Goal: Task Accomplishment & Management: Complete application form

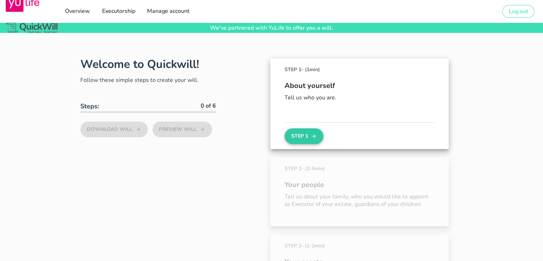
click at [304, 136] on button "Step 1" at bounding box center [304, 136] width 39 height 16
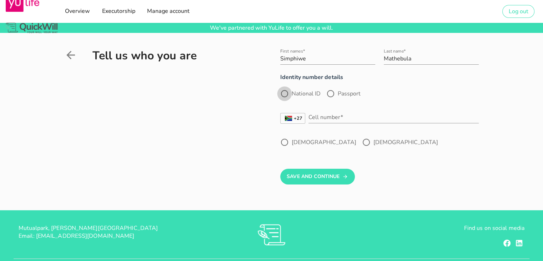
click at [287, 92] on div at bounding box center [285, 94] width 12 height 12
radio input "true"
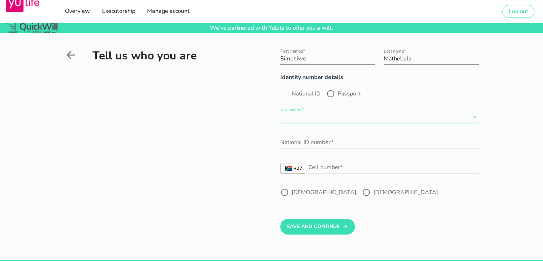
click at [307, 116] on input "Nationality*" at bounding box center [374, 116] width 189 height 11
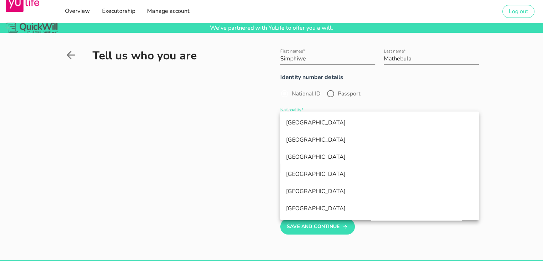
click at [304, 125] on div "[GEOGRAPHIC_DATA]" at bounding box center [379, 122] width 187 height 7
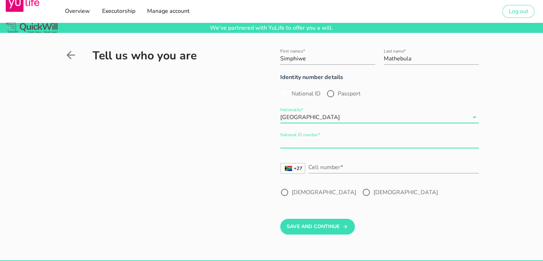
click at [301, 142] on input "National ID number*" at bounding box center [379, 141] width 199 height 11
type input "9506110382089"
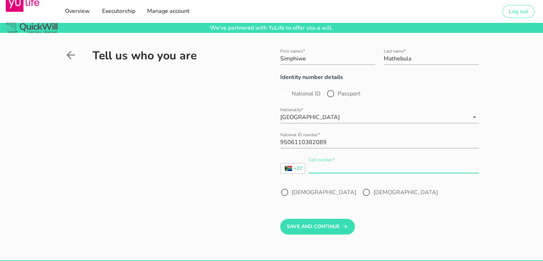
click at [315, 166] on div "Cell number*" at bounding box center [394, 166] width 170 height 11
type input "745578578"
click at [360, 193] on div at bounding box center [366, 192] width 12 height 12
radio input "true"
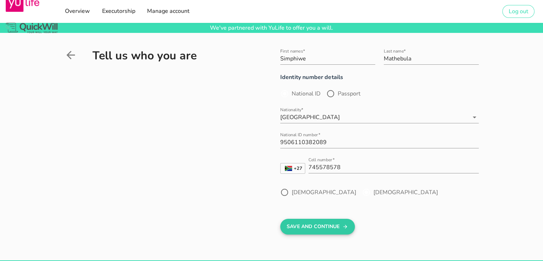
click at [317, 226] on button "Save And Continue" at bounding box center [317, 227] width 75 height 16
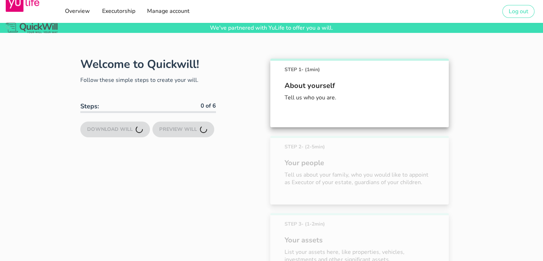
scroll to position [50, 0]
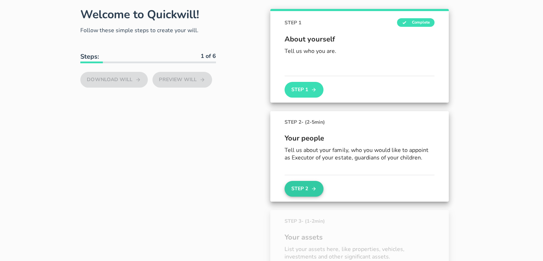
click at [303, 186] on button "Step 2" at bounding box center [304, 189] width 39 height 16
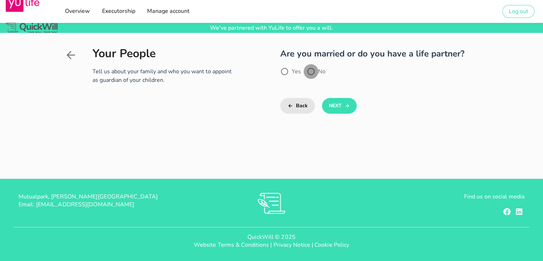
click at [309, 71] on div at bounding box center [311, 71] width 12 height 12
radio input "true"
click at [332, 106] on button "Next" at bounding box center [339, 106] width 35 height 16
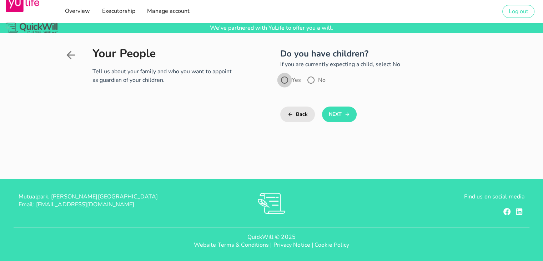
click at [286, 80] on div at bounding box center [285, 80] width 12 height 12
radio input "true"
click at [341, 116] on button "Next" at bounding box center [339, 114] width 35 height 16
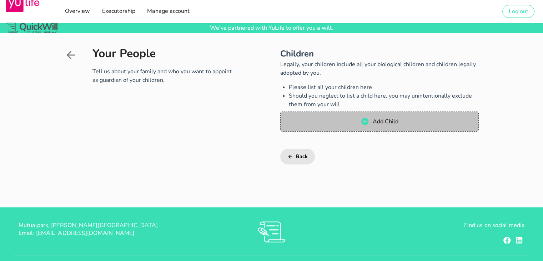
click at [374, 120] on span "Add Child" at bounding box center [385, 122] width 26 height 8
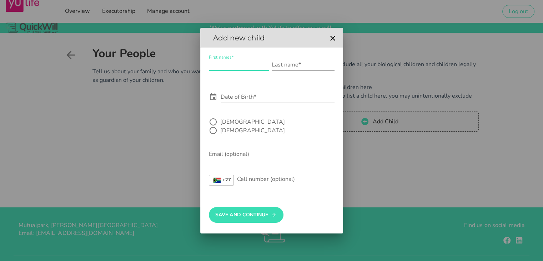
click at [233, 70] on input "First names*" at bounding box center [239, 64] width 60 height 11
type input "simphiwe"
click at [287, 69] on input "Last name*" at bounding box center [303, 64] width 63 height 11
type input "mathebula"
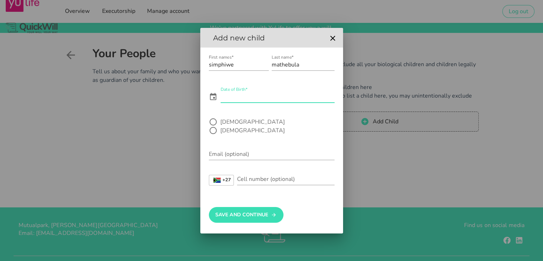
click at [248, 102] on input "Date of Birth*" at bounding box center [278, 96] width 114 height 11
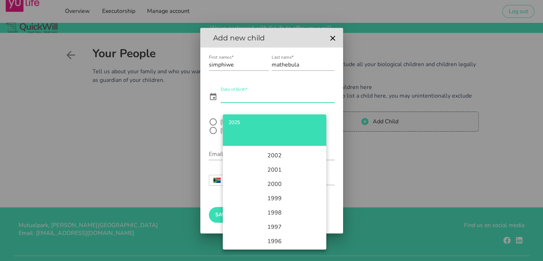
scroll to position [365, 0]
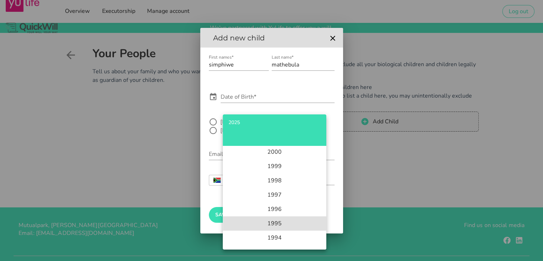
click at [281, 222] on li "1995" at bounding box center [275, 223] width 104 height 14
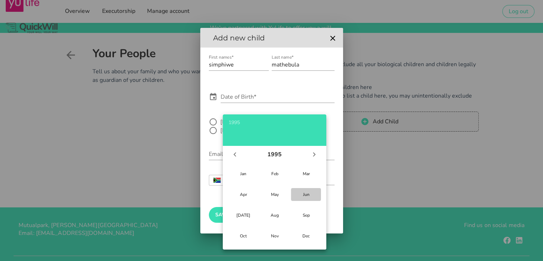
click at [306, 193] on div "Jun" at bounding box center [306, 194] width 19 height 6
click at [238, 208] on div "11" at bounding box center [234, 208] width 7 height 6
type input "[DATE]"
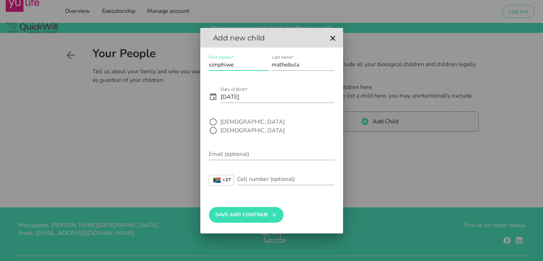
click at [239, 68] on input "simphiwe" at bounding box center [239, 64] width 60 height 11
type input "s"
type input "[PERSON_NAME]"
click at [243, 100] on input "[DATE]" at bounding box center [278, 96] width 114 height 11
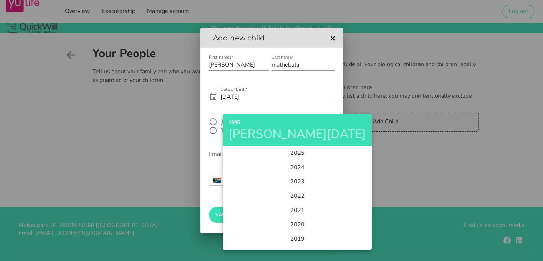
click at [237, 120] on div "1995" at bounding box center [298, 122] width 138 height 5
click at [280, 168] on li "2024" at bounding box center [298, 167] width 104 height 14
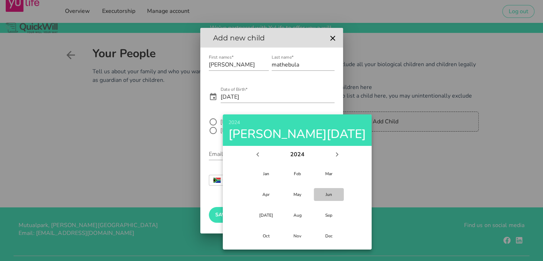
click at [320, 196] on div "Jun" at bounding box center [329, 194] width 19 height 6
click at [321, 206] on div "14" at bounding box center [324, 208] width 7 height 6
type input "[DATE]"
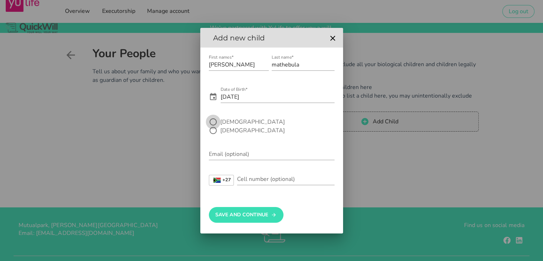
click at [217, 124] on div at bounding box center [213, 122] width 12 height 12
radio input "true"
click at [235, 213] on button "Save And Continue" at bounding box center [246, 215] width 75 height 16
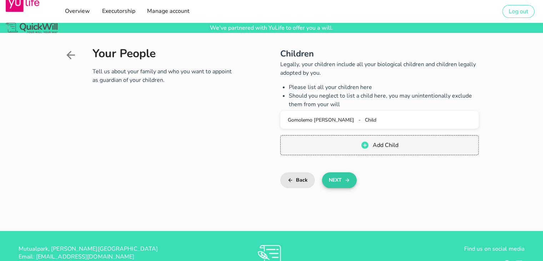
click at [340, 184] on button "Next" at bounding box center [339, 180] width 35 height 16
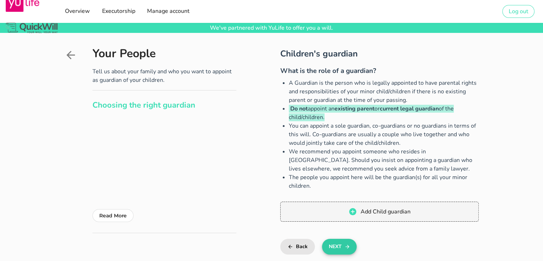
click at [339, 246] on button "Next" at bounding box center [339, 247] width 35 height 16
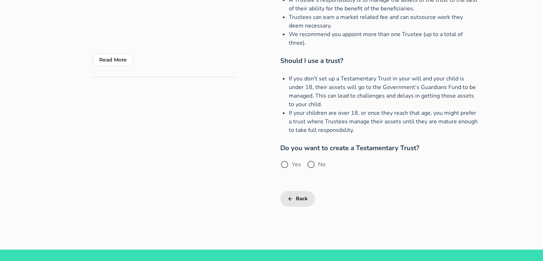
scroll to position [158, 0]
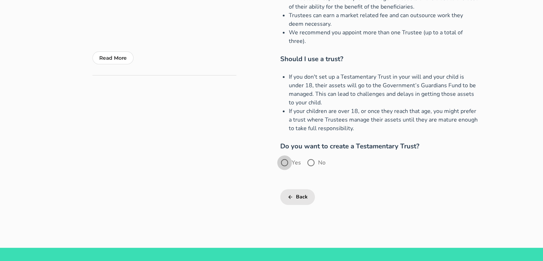
click at [283, 163] on div at bounding box center [285, 162] width 12 height 12
radio input "true"
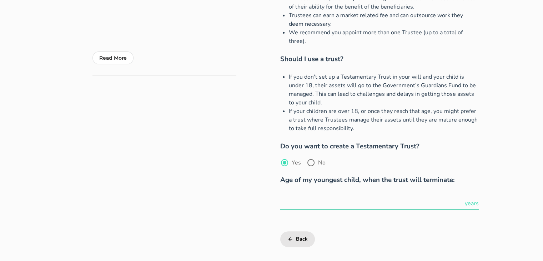
click at [332, 202] on input "text" at bounding box center [371, 203] width 183 height 11
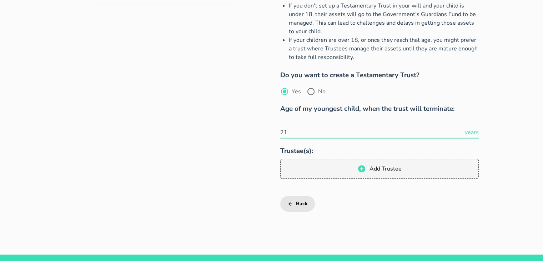
scroll to position [238, 0]
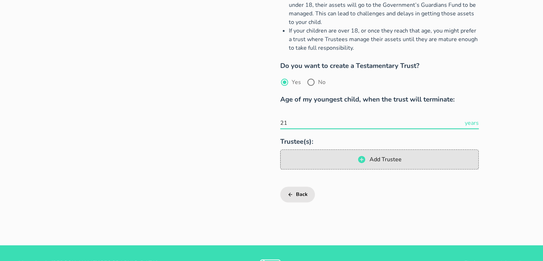
type input "21"
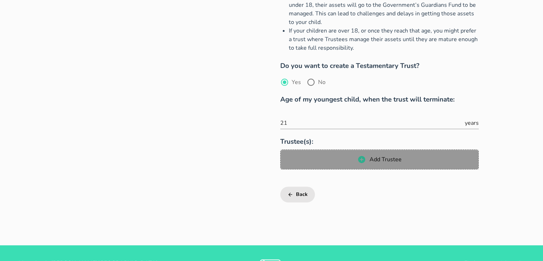
click at [377, 160] on span "Add Trustee" at bounding box center [385, 159] width 33 height 8
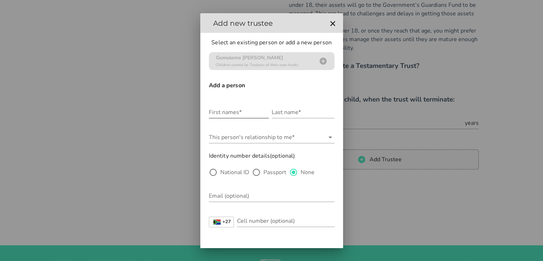
click at [222, 110] on input "First names*" at bounding box center [239, 111] width 60 height 11
type input "[PERSON_NAME]"
click at [283, 111] on input "Last name*" at bounding box center [303, 111] width 63 height 11
type input "[PERSON_NAME]"
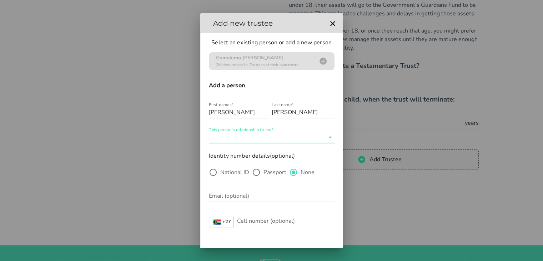
click at [251, 136] on input "This person's relationship to me*" at bounding box center [267, 136] width 116 height 11
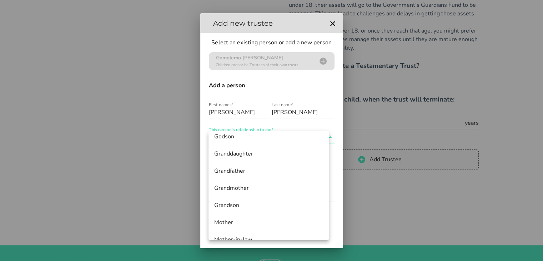
scroll to position [243, 0]
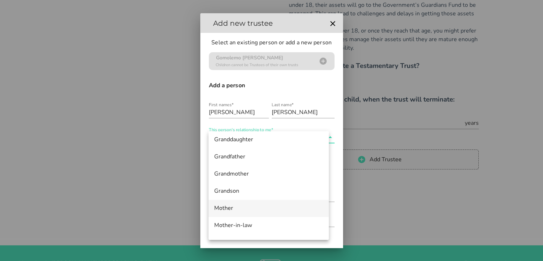
click at [226, 205] on div "Mother" at bounding box center [268, 208] width 109 height 7
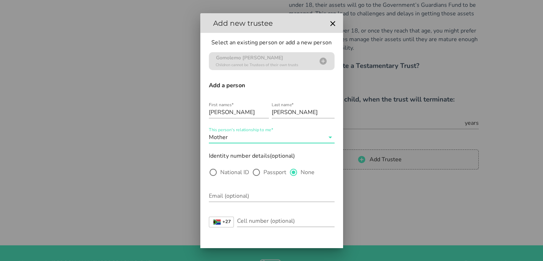
scroll to position [27, 0]
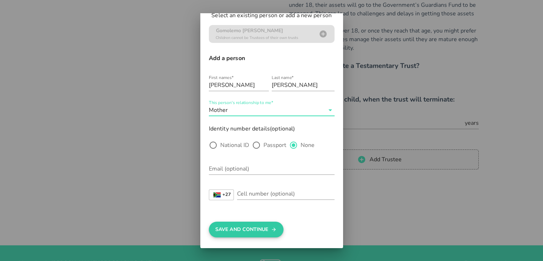
click at [246, 228] on button "Save And Continue" at bounding box center [246, 229] width 75 height 16
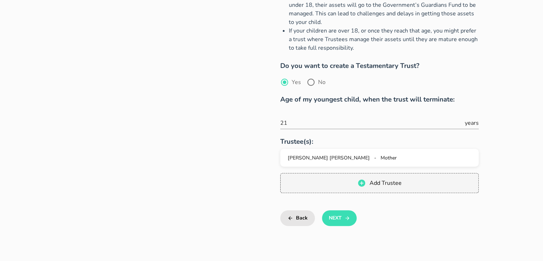
scroll to position [0, 0]
click at [339, 217] on button "Next" at bounding box center [339, 218] width 35 height 16
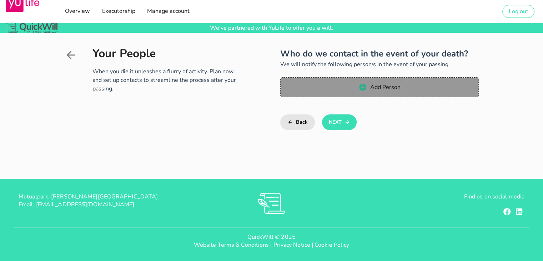
click at [365, 86] on icon "button" at bounding box center [362, 87] width 7 height 7
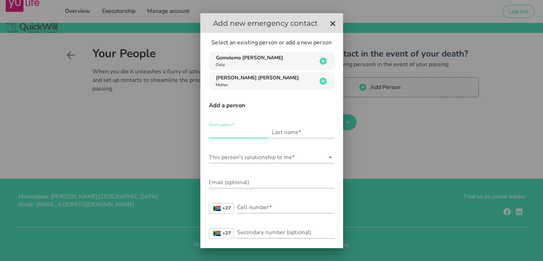
click at [233, 132] on input "First names*" at bounding box center [239, 131] width 60 height 11
type input "thato [PERSON_NAME]"
click at [287, 133] on input "Last name*" at bounding box center [303, 131] width 63 height 11
type input "Maphoto"
click at [248, 156] on input "This person's relationship to me*" at bounding box center [267, 156] width 116 height 11
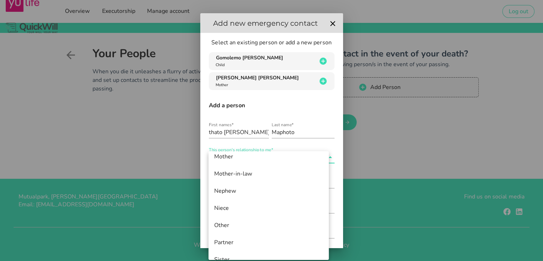
scroll to position [329, 0]
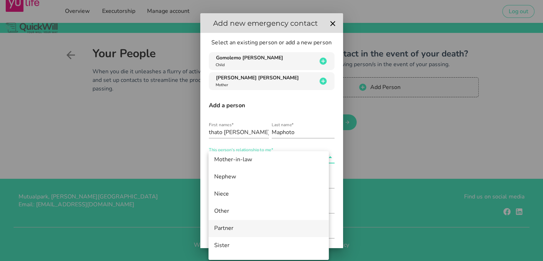
click at [224, 228] on div "Partner" at bounding box center [268, 228] width 109 height 7
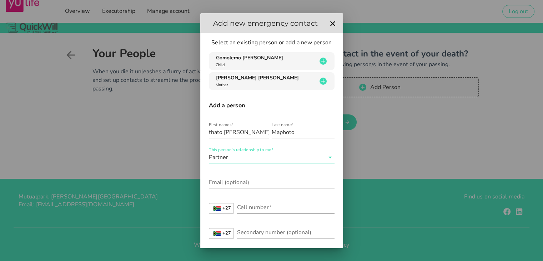
click at [254, 205] on div "Cell number*" at bounding box center [286, 206] width 98 height 11
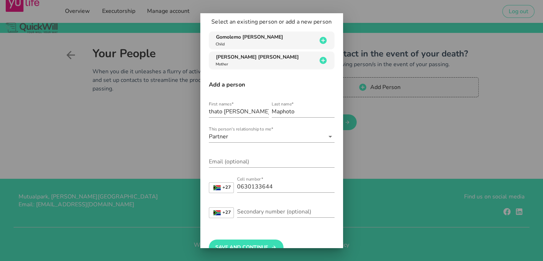
scroll to position [39, 0]
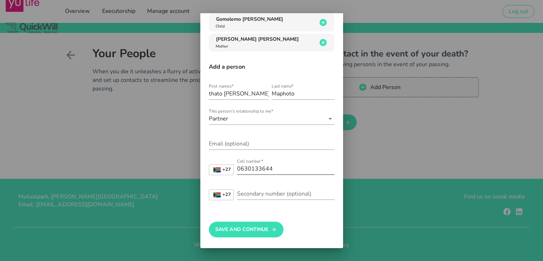
click at [256, 168] on input "0630133644" at bounding box center [286, 168] width 98 height 11
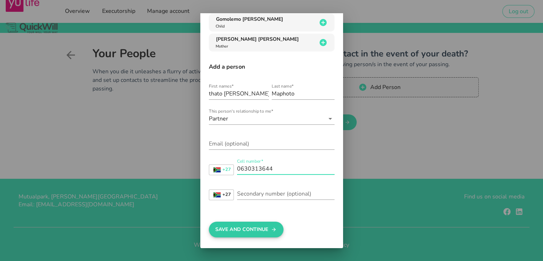
type input "0630313644"
click at [257, 228] on button "Save And Continue" at bounding box center [246, 229] width 75 height 16
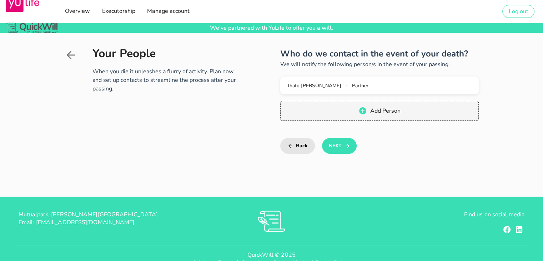
scroll to position [0, 0]
click at [340, 148] on button "Next" at bounding box center [339, 146] width 35 height 16
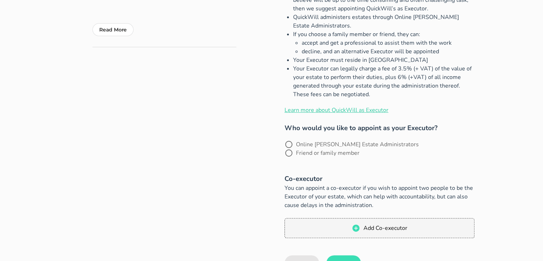
scroll to position [185, 0]
click at [295, 147] on div at bounding box center [289, 153] width 12 height 12
radio input "true"
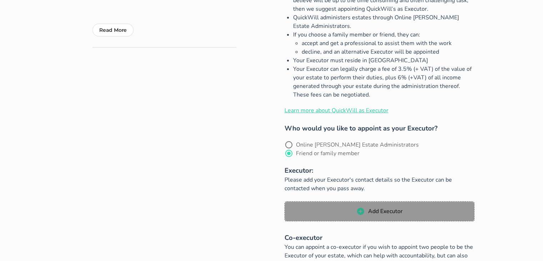
click at [376, 207] on span "Add Executor" at bounding box center [385, 211] width 35 height 8
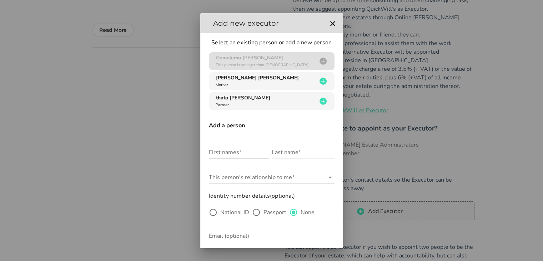
click at [229, 151] on div "First names*" at bounding box center [239, 151] width 60 height 11
type input "[PERSON_NAME]"
click at [286, 152] on input "Last name*" at bounding box center [303, 151] width 63 height 11
type input "[PERSON_NAME]"
click at [270, 174] on input "This person's relationship to me*" at bounding box center [267, 176] width 116 height 11
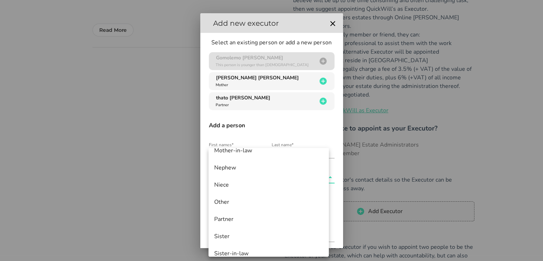
scroll to position [343, 0]
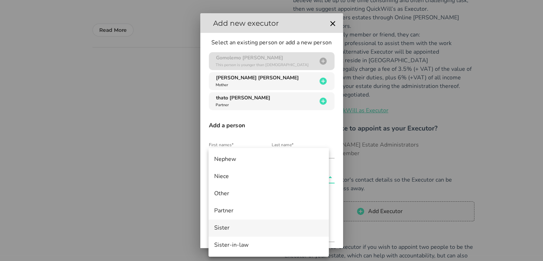
click at [223, 227] on div "Sister" at bounding box center [268, 227] width 109 height 7
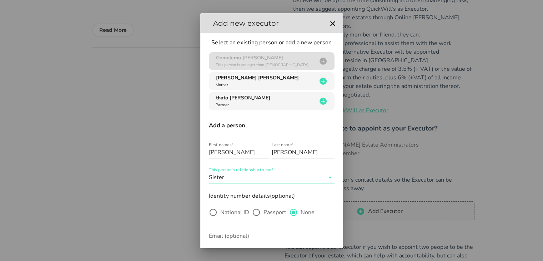
scroll to position [67, 0]
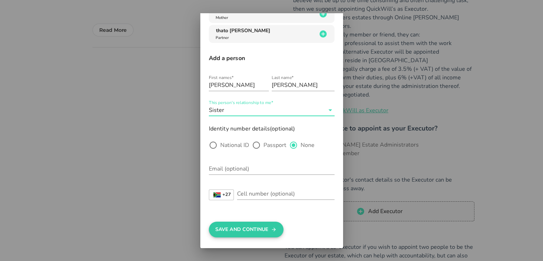
click at [256, 228] on button "Save And Continue" at bounding box center [246, 229] width 75 height 16
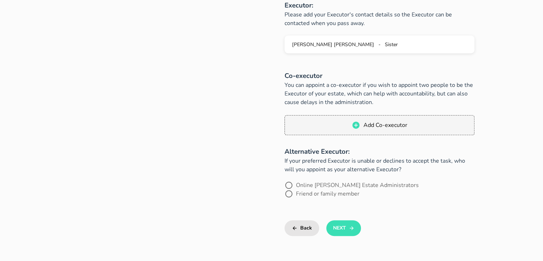
scroll to position [351, 0]
click at [286, 178] on div at bounding box center [289, 184] width 12 height 12
radio input "true"
click at [345, 219] on button "Next" at bounding box center [343, 227] width 35 height 16
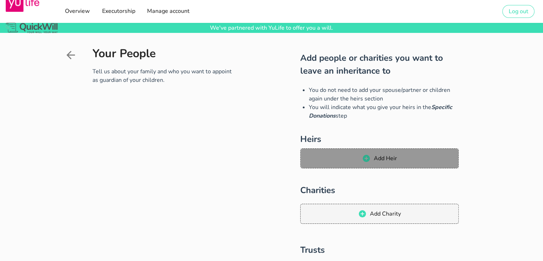
click at [374, 155] on span "Add Heir" at bounding box center [386, 158] width 24 height 8
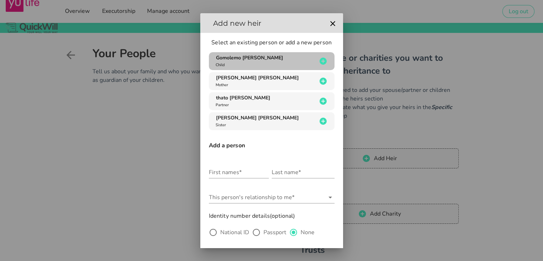
click at [253, 59] on span "Gomolemo [PERSON_NAME]" at bounding box center [249, 57] width 67 height 7
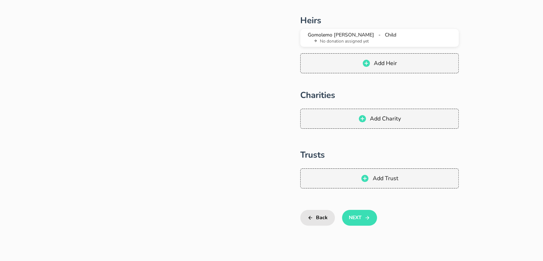
scroll to position [120, 0]
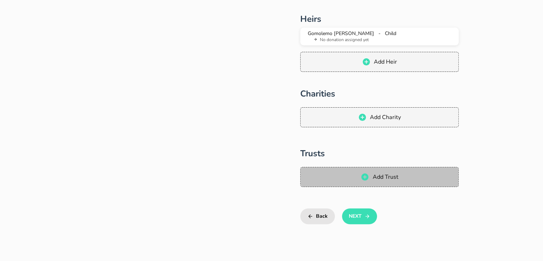
click at [368, 177] on icon "button" at bounding box center [364, 176] width 7 height 7
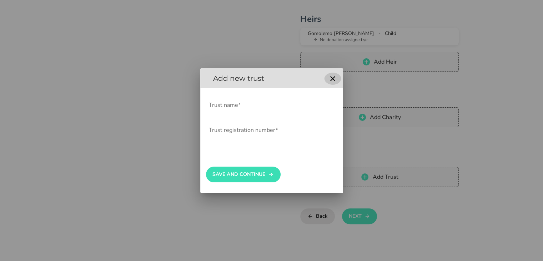
click at [333, 77] on icon "button" at bounding box center [333, 78] width 9 height 9
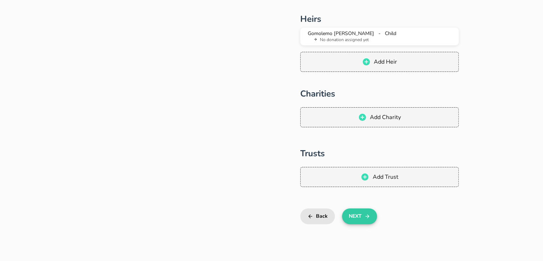
click at [361, 216] on button "Next" at bounding box center [359, 216] width 35 height 16
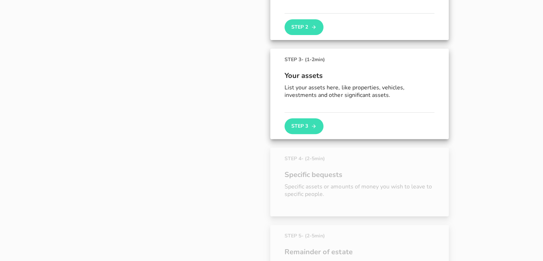
scroll to position [216, 0]
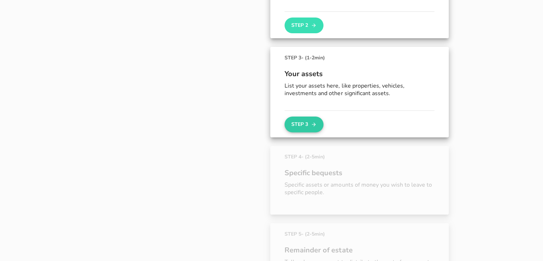
click at [309, 125] on button "Step 3" at bounding box center [304, 124] width 39 height 16
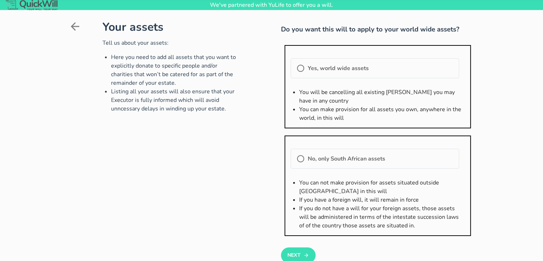
scroll to position [24, 0]
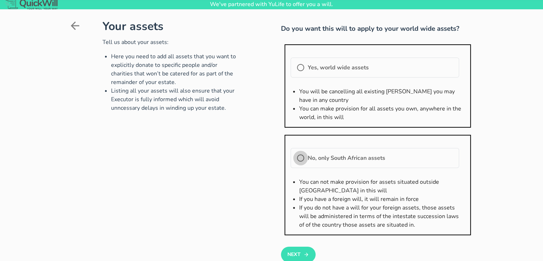
click at [300, 159] on div at bounding box center [301, 158] width 12 height 12
radio input "true"
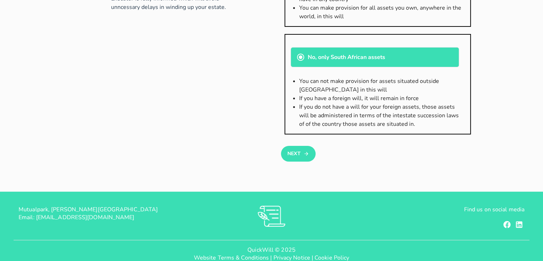
scroll to position [136, 0]
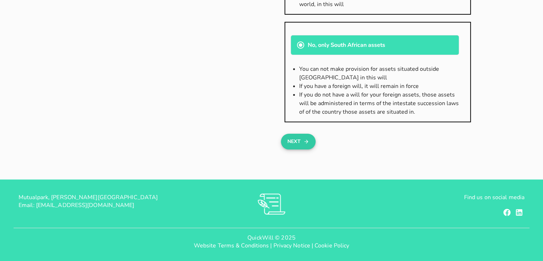
click at [300, 143] on button "Next" at bounding box center [298, 142] width 35 height 16
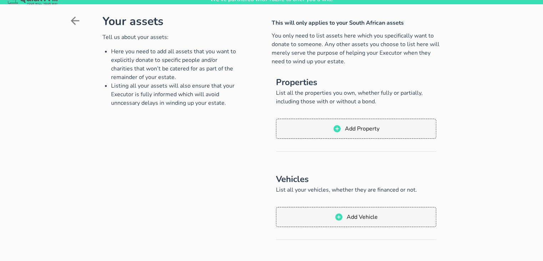
scroll to position [73, 0]
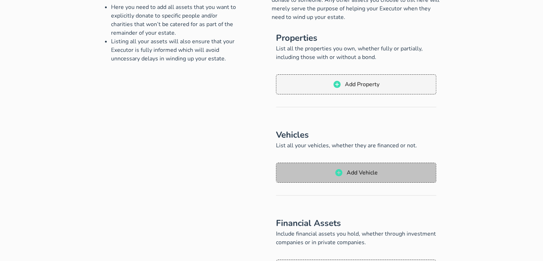
click at [350, 170] on span "Add Vehicle" at bounding box center [361, 173] width 31 height 8
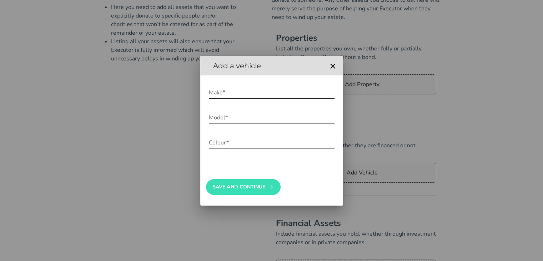
click at [235, 90] on input "Make*" at bounding box center [272, 92] width 126 height 11
type input "kia"
click at [217, 118] on input "Model*" at bounding box center [272, 117] width 126 height 11
type input "picanto auto"
click at [214, 140] on input "Colour*" at bounding box center [272, 142] width 126 height 11
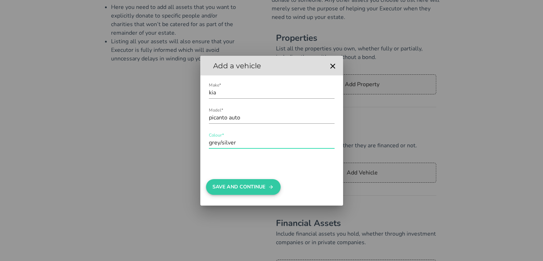
type input "grey/silver"
click at [230, 191] on button "Save And Continue" at bounding box center [243, 187] width 75 height 16
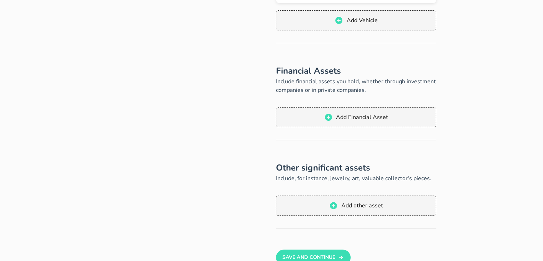
scroll to position [249, 0]
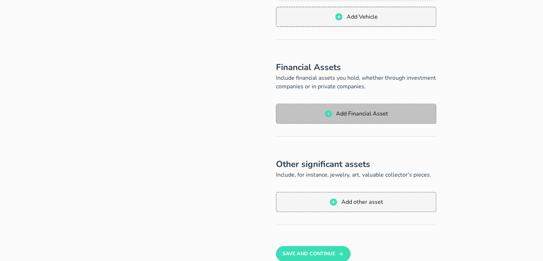
click at [357, 117] on span "Add Financial Asset" at bounding box center [362, 114] width 53 height 8
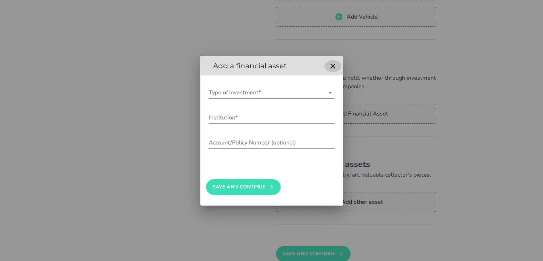
click at [331, 63] on icon "button" at bounding box center [333, 66] width 9 height 9
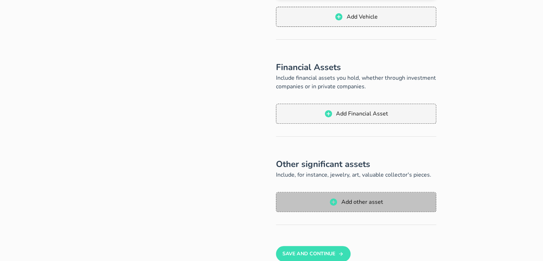
click at [365, 199] on span "Add other asset" at bounding box center [362, 202] width 42 height 8
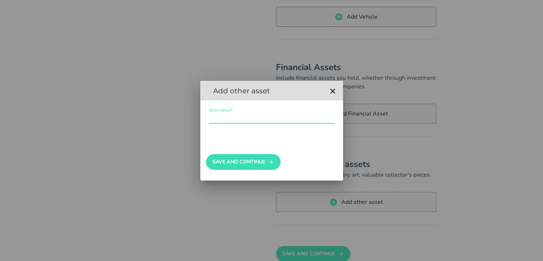
click at [239, 116] on input "Description*" at bounding box center [272, 117] width 126 height 11
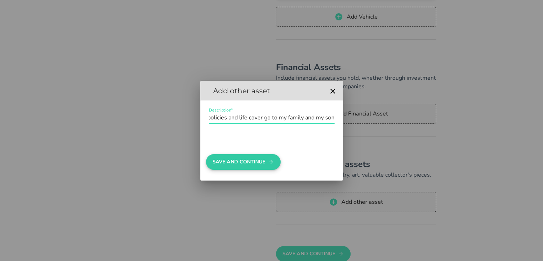
type input "all my policies and life cover go to my family and my son"
click at [256, 164] on button "Save And Continue" at bounding box center [243, 162] width 75 height 16
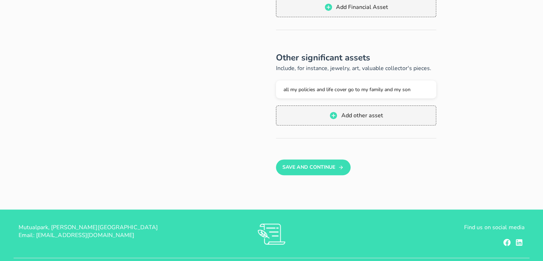
scroll to position [356, 0]
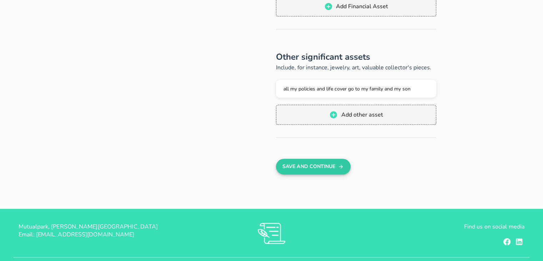
click at [330, 167] on button "Save And Continue" at bounding box center [313, 167] width 75 height 16
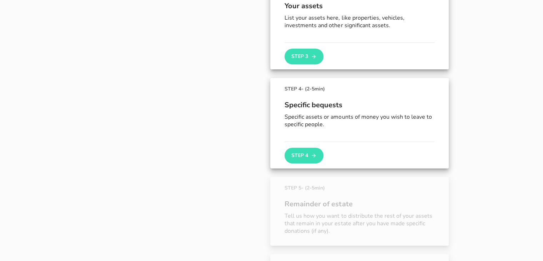
scroll to position [286, 0]
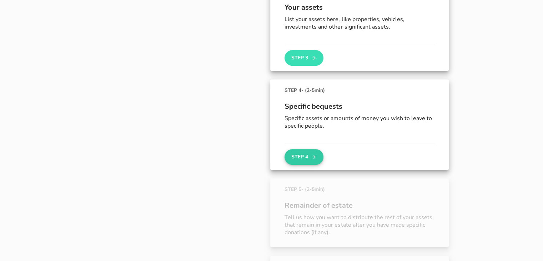
click at [306, 153] on button "Step 4" at bounding box center [304, 157] width 39 height 16
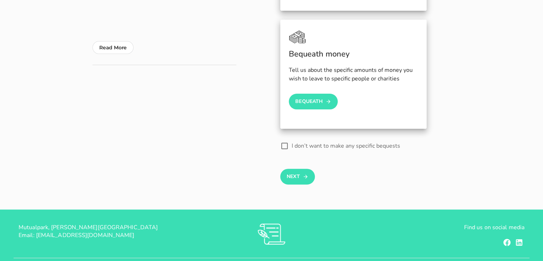
scroll to position [210, 0]
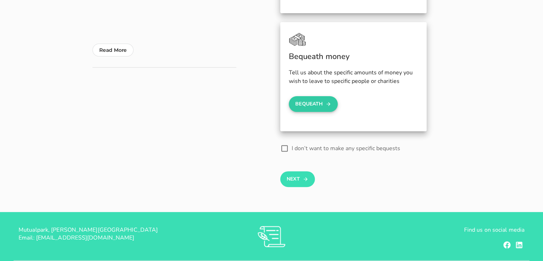
click at [307, 106] on button "Bequeath" at bounding box center [313, 104] width 49 height 16
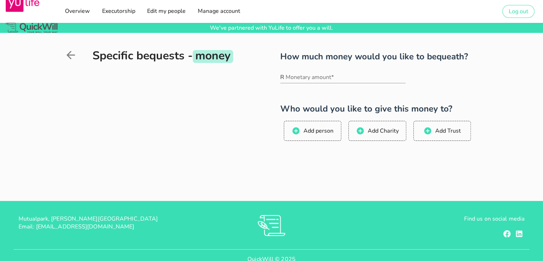
click at [68, 54] on icon at bounding box center [70, 55] width 9 height 9
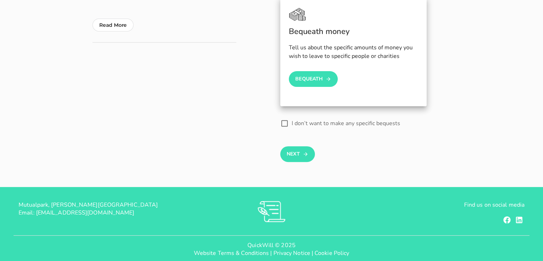
scroll to position [236, 0]
click at [283, 123] on div at bounding box center [285, 123] width 12 height 12
checkbox input "true"
click at [301, 157] on button "Next" at bounding box center [297, 154] width 35 height 16
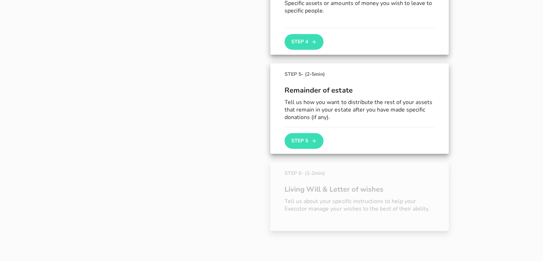
scroll to position [406, 0]
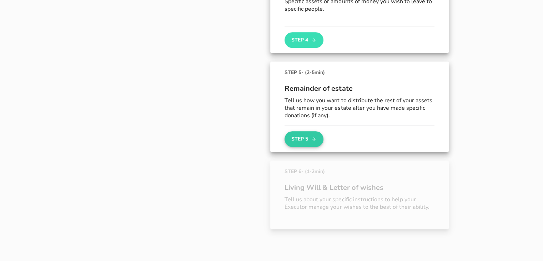
click at [310, 138] on button "Step 5" at bounding box center [304, 139] width 39 height 16
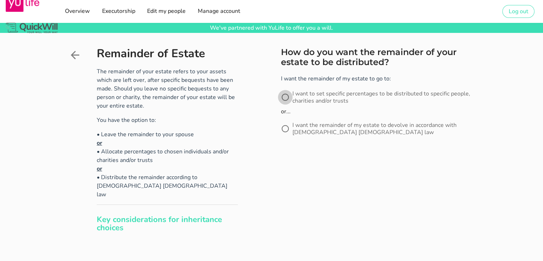
click at [285, 100] on div at bounding box center [285, 97] width 12 height 12
radio input "true"
click at [300, 170] on button "Next" at bounding box center [298, 166] width 35 height 16
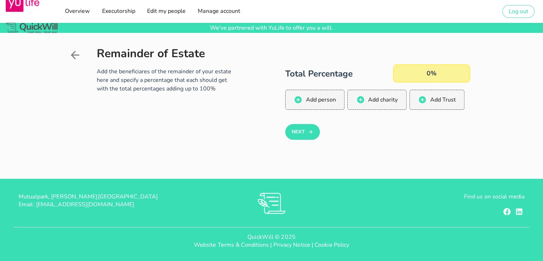
click at [440, 72] on div "0%" at bounding box center [431, 73] width 77 height 18
click at [431, 73] on div "0%" at bounding box center [431, 73] width 77 height 18
click at [321, 96] on span "Add person" at bounding box center [320, 100] width 30 height 8
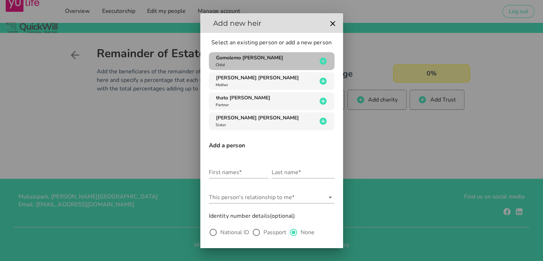
click at [256, 56] on span "Gomolemo [PERSON_NAME]" at bounding box center [249, 57] width 67 height 7
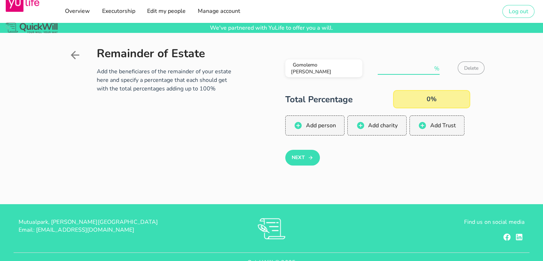
click at [401, 68] on input "number" at bounding box center [405, 68] width 55 height 11
type input "50"
click at [434, 97] on div "50%" at bounding box center [431, 99] width 77 height 18
click at [314, 123] on span "Add person" at bounding box center [320, 125] width 30 height 8
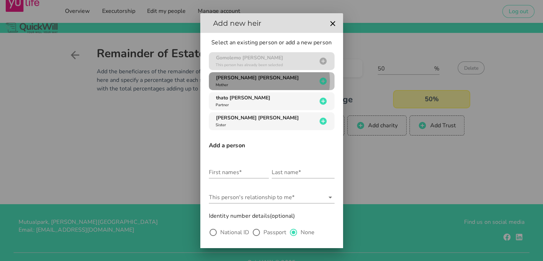
click at [264, 81] on div "[PERSON_NAME] [PERSON_NAME] Mother" at bounding box center [265, 81] width 103 height 14
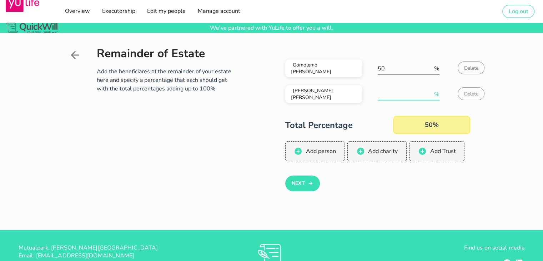
click at [411, 95] on input "number" at bounding box center [405, 94] width 55 height 11
type input "1"
type input "20"
click at [320, 151] on span "Add person" at bounding box center [320, 151] width 30 height 8
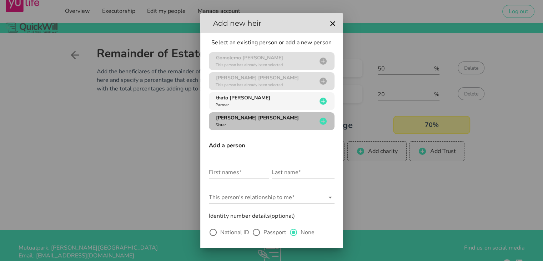
click at [231, 126] on div "[PERSON_NAME] [PERSON_NAME] Sister" at bounding box center [265, 121] width 103 height 14
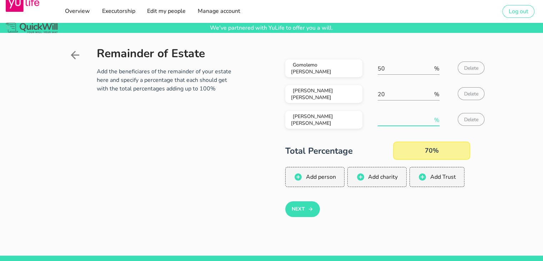
click at [409, 120] on input "number" at bounding box center [405, 119] width 55 height 11
type input "10"
click at [323, 176] on span "Add person" at bounding box center [320, 177] width 30 height 8
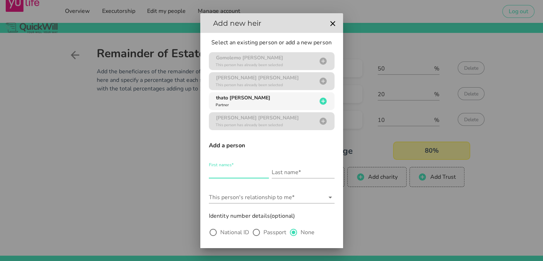
click at [229, 173] on input "First names*" at bounding box center [239, 171] width 60 height 11
type input "ntokozo"
click at [280, 173] on input "Last name*" at bounding box center [303, 171] width 63 height 11
type input "mathebula"
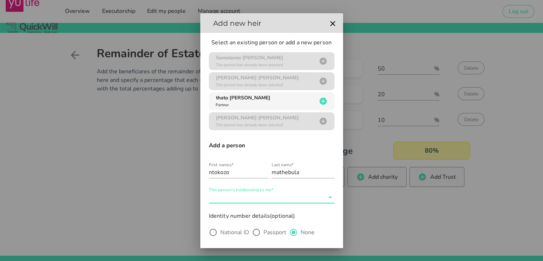
click at [267, 198] on input "This person's relationship to me*" at bounding box center [267, 196] width 116 height 11
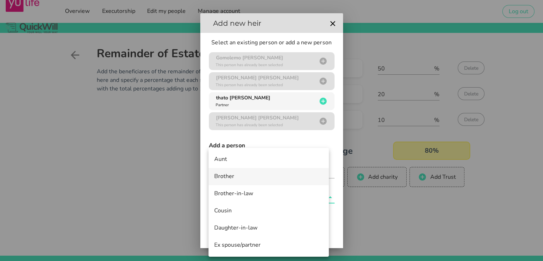
click at [233, 176] on div "Brother" at bounding box center [268, 176] width 109 height 7
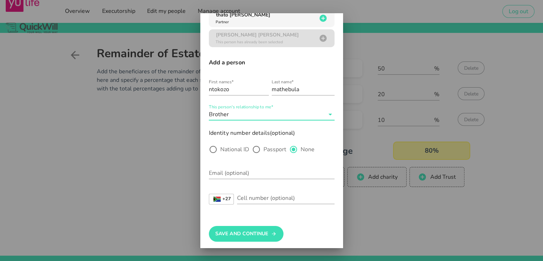
scroll to position [84, 0]
click at [235, 232] on button "Save And Continue" at bounding box center [246, 233] width 75 height 16
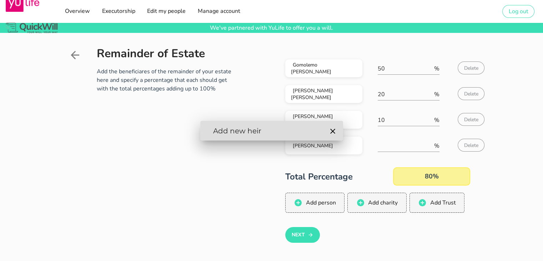
scroll to position [0, 0]
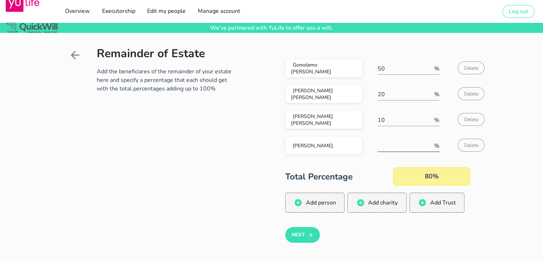
click at [402, 149] on input "number" at bounding box center [405, 145] width 55 height 11
type input "10"
click at [315, 202] on span "Add person" at bounding box center [320, 203] width 30 height 8
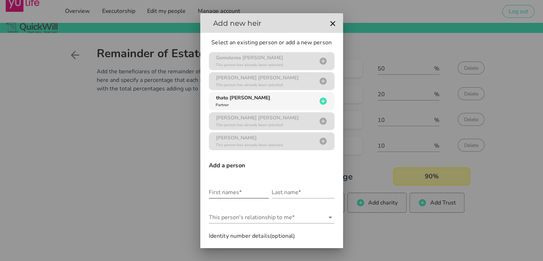
click at [227, 192] on input "First names*" at bounding box center [239, 191] width 60 height 11
type input "[PERSON_NAME]"
click at [280, 194] on input "Last name*" at bounding box center [303, 191] width 63 height 11
type input "[PERSON_NAME]"
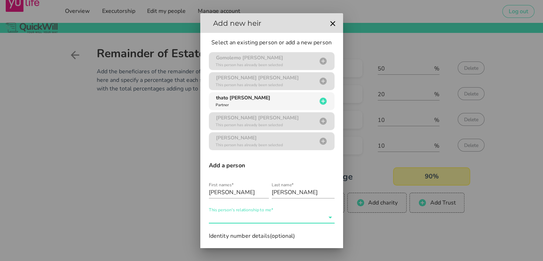
click at [267, 211] on div "This person's relationship to me*" at bounding box center [272, 216] width 126 height 11
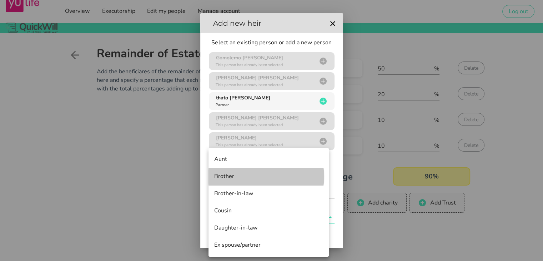
drag, startPoint x: 229, startPoint y: 176, endPoint x: 257, endPoint y: 185, distance: 29.6
click at [229, 176] on div "Brother" at bounding box center [268, 176] width 109 height 7
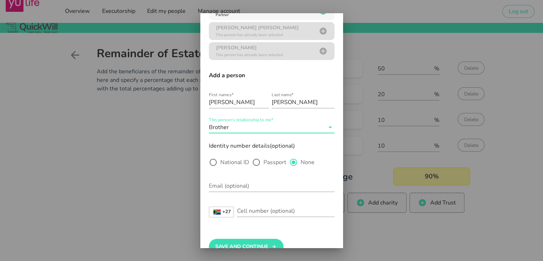
scroll to position [107, 0]
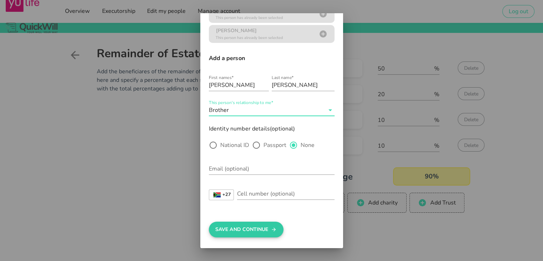
click at [253, 225] on button "Save And Continue" at bounding box center [246, 229] width 75 height 16
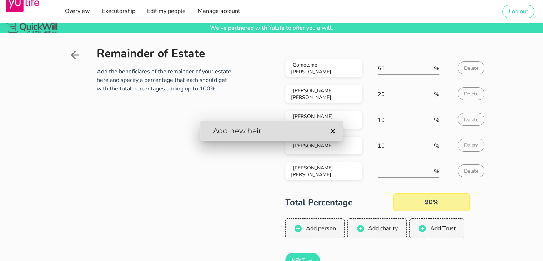
scroll to position [0, 0]
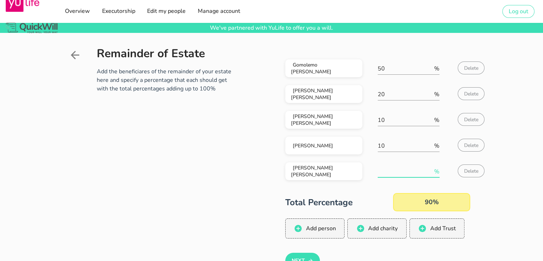
click at [384, 173] on input "number" at bounding box center [405, 171] width 55 height 11
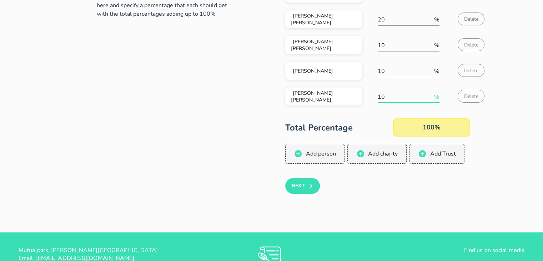
scroll to position [74, 0]
type input "10"
click at [306, 185] on button "Next" at bounding box center [302, 186] width 35 height 16
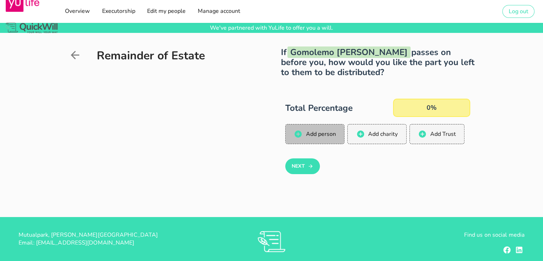
click at [318, 135] on span "Add person" at bounding box center [320, 134] width 30 height 8
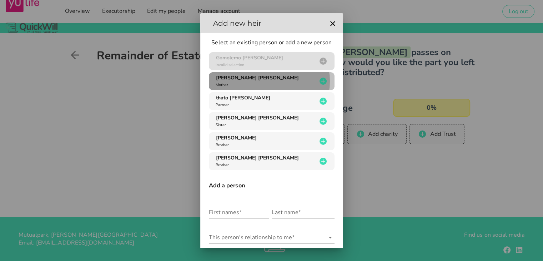
click at [273, 78] on span "[PERSON_NAME] [PERSON_NAME]" at bounding box center [257, 77] width 83 height 7
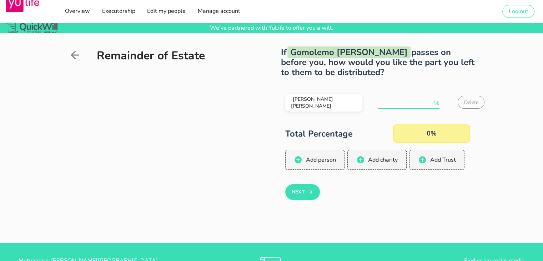
click at [388, 101] on input "number" at bounding box center [405, 102] width 55 height 11
type input "20"
click at [320, 160] on span "Add person" at bounding box center [320, 160] width 30 height 8
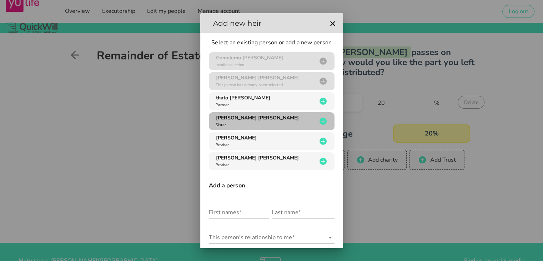
click at [251, 118] on span "[PERSON_NAME] [PERSON_NAME]" at bounding box center [257, 117] width 83 height 7
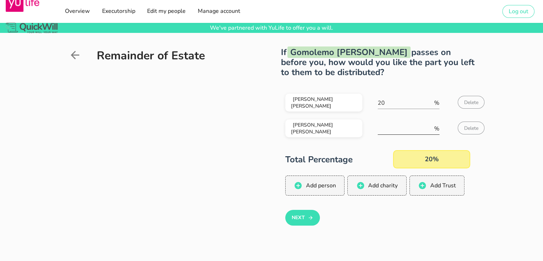
click at [387, 130] on input "number" at bounding box center [405, 128] width 55 height 11
type input "10"
click at [329, 185] on span "Add person" at bounding box center [320, 185] width 30 height 8
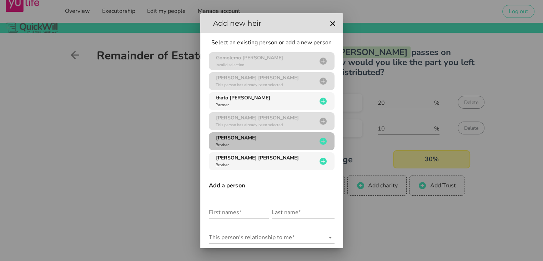
click at [248, 138] on span "[PERSON_NAME]" at bounding box center [236, 137] width 41 height 7
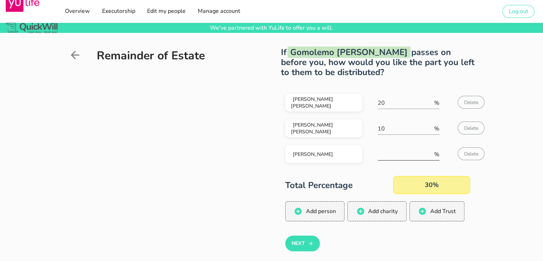
click at [389, 156] on input "number" at bounding box center [405, 154] width 55 height 11
type input "10"
click at [309, 209] on span "Add person" at bounding box center [320, 211] width 30 height 8
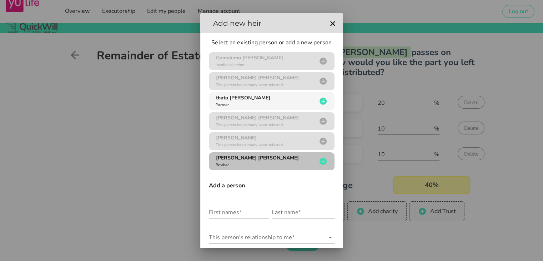
drag, startPoint x: 243, startPoint y: 159, endPoint x: 248, endPoint y: 159, distance: 4.7
click at [243, 159] on span "[PERSON_NAME] [PERSON_NAME]" at bounding box center [257, 157] width 83 height 7
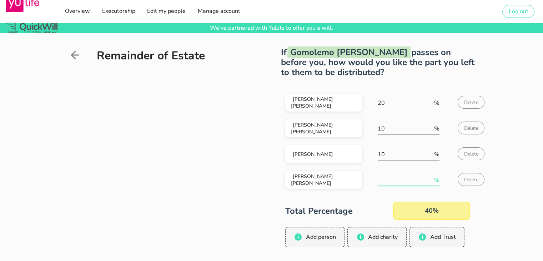
click at [389, 180] on input "number" at bounding box center [405, 179] width 55 height 11
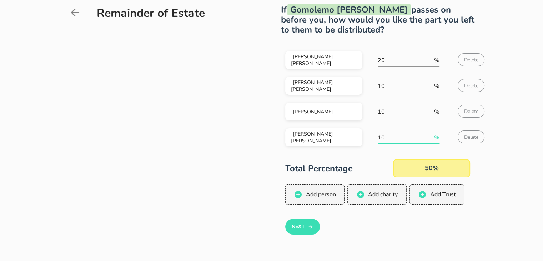
scroll to position [55, 0]
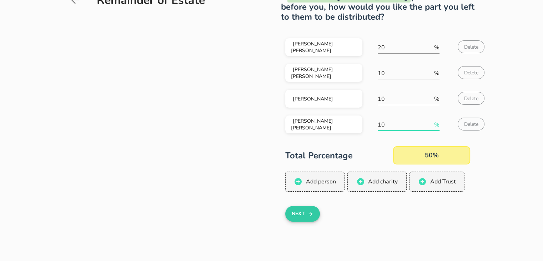
type input "10"
click at [300, 215] on button "Next" at bounding box center [302, 214] width 35 height 16
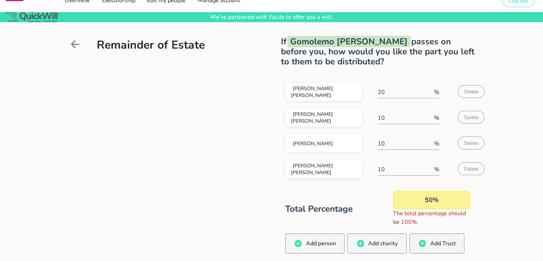
scroll to position [10, 0]
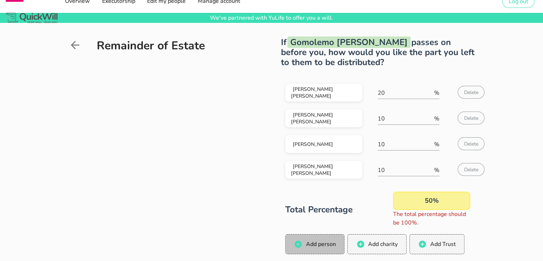
click at [319, 247] on span "Add person" at bounding box center [315, 244] width 45 height 9
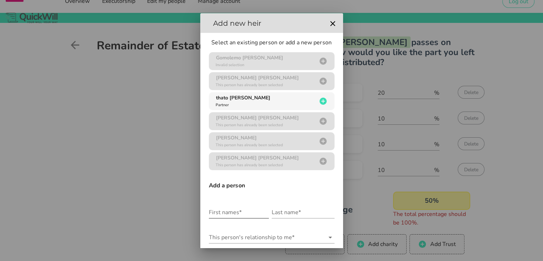
click at [224, 212] on input "First names*" at bounding box center [239, 211] width 60 height 11
type input "simphiwe"
click at [285, 214] on input "Last name*" at bounding box center [303, 211] width 63 height 11
type input "mathebula"
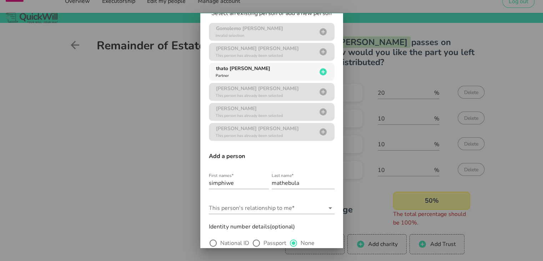
scroll to position [61, 0]
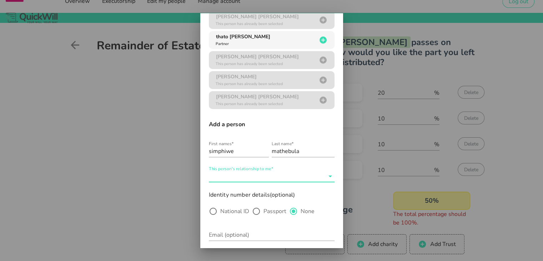
click at [289, 179] on input "This person's relationship to me*" at bounding box center [267, 175] width 116 height 11
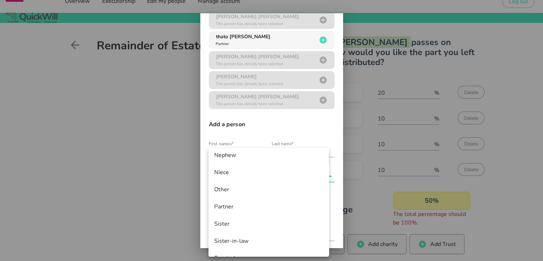
scroll to position [336, 0]
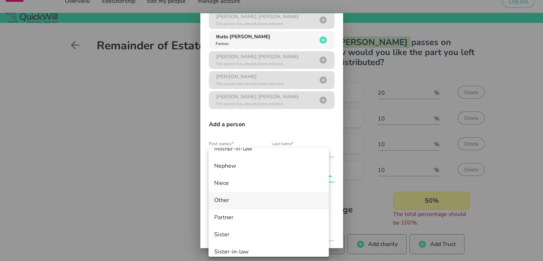
click at [226, 198] on div "Other" at bounding box center [268, 200] width 109 height 7
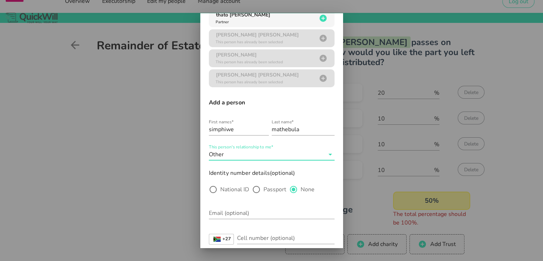
scroll to position [127, 0]
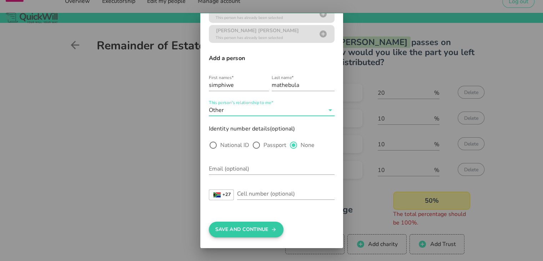
click at [260, 229] on button "Save And Continue" at bounding box center [246, 229] width 75 height 16
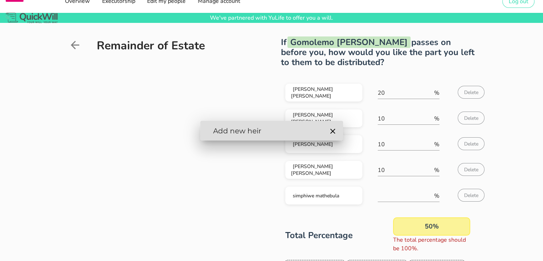
scroll to position [0, 0]
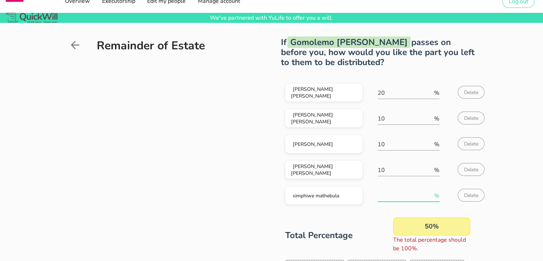
click at [394, 195] on input "number" at bounding box center [405, 195] width 55 height 11
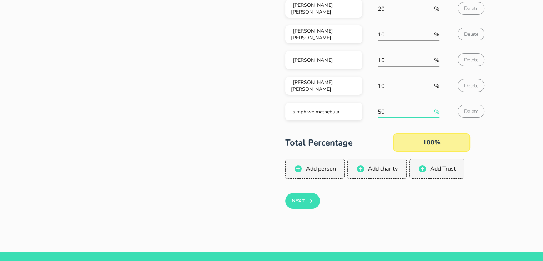
scroll to position [93, 0]
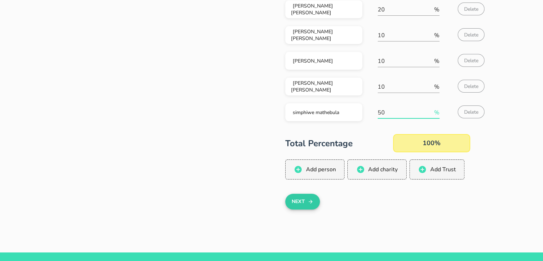
type input "50"
click at [308, 200] on icon "button" at bounding box center [311, 201] width 6 height 9
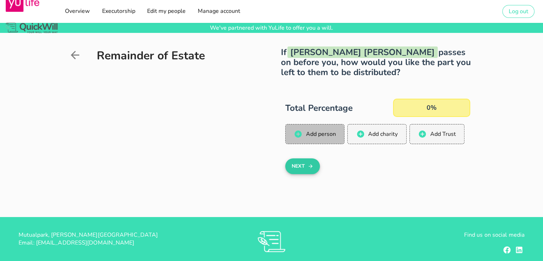
click at [315, 126] on button "Add person" at bounding box center [315, 134] width 60 height 20
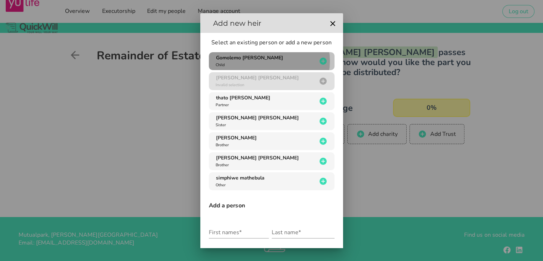
click at [259, 61] on div "Gomolemo [PERSON_NAME] Child" at bounding box center [265, 61] width 103 height 14
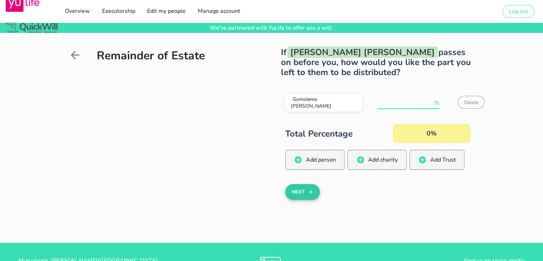
click at [399, 100] on input "number" at bounding box center [405, 102] width 55 height 11
type input "100"
click at [300, 189] on button "Next" at bounding box center [302, 192] width 35 height 16
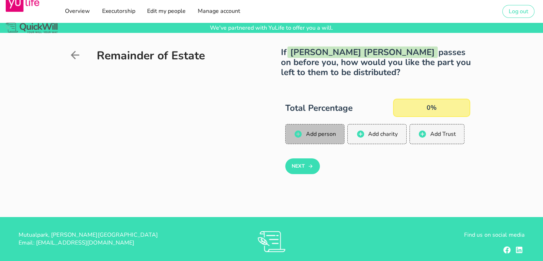
click at [317, 131] on span "Add person" at bounding box center [320, 134] width 30 height 8
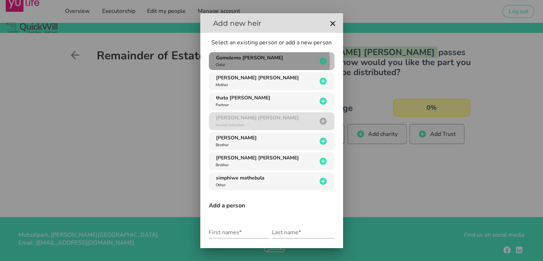
click at [260, 53] on button "Gomolemo [PERSON_NAME] Child" at bounding box center [272, 61] width 126 height 18
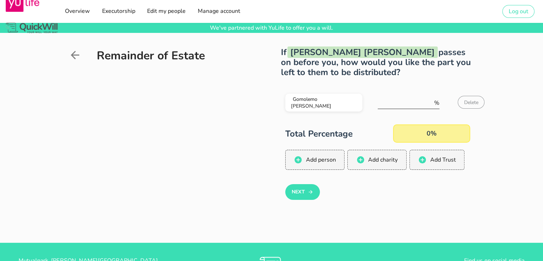
click at [380, 103] on input "number" at bounding box center [405, 102] width 55 height 11
type input "100"
click at [302, 195] on button "Next" at bounding box center [302, 192] width 35 height 16
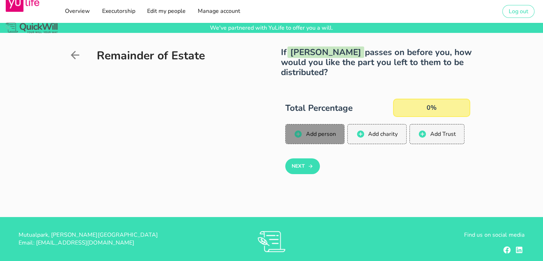
click at [319, 134] on span "Add person" at bounding box center [320, 134] width 30 height 8
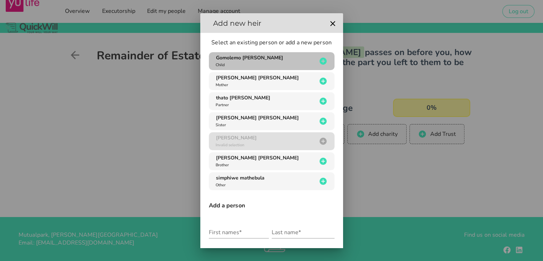
click at [244, 59] on span "Gomolemo [PERSON_NAME]" at bounding box center [249, 57] width 67 height 7
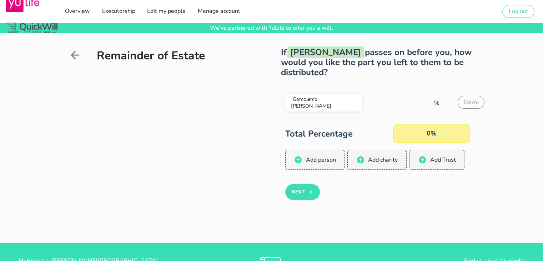
click at [395, 99] on input "number" at bounding box center [405, 102] width 55 height 11
type input "100"
click at [297, 192] on button "Next" at bounding box center [302, 192] width 35 height 16
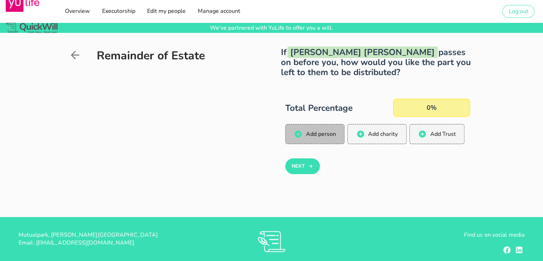
click at [327, 136] on span "Add person" at bounding box center [320, 134] width 30 height 8
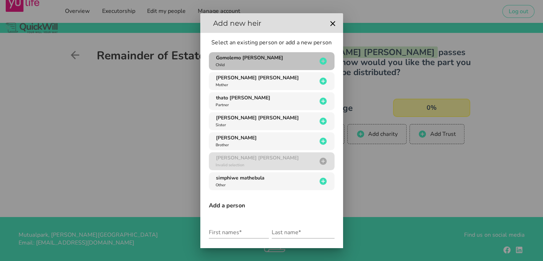
click at [256, 60] on span "Gomolemo [PERSON_NAME]" at bounding box center [249, 57] width 67 height 7
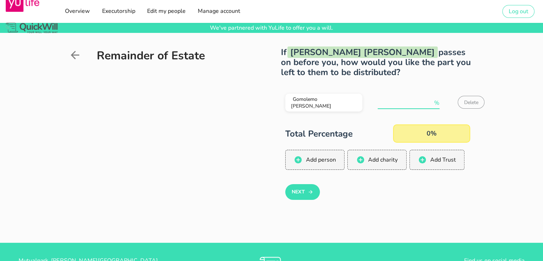
click at [386, 103] on input "number" at bounding box center [405, 102] width 55 height 11
type input "100"
click at [302, 193] on button "Next" at bounding box center [302, 192] width 35 height 16
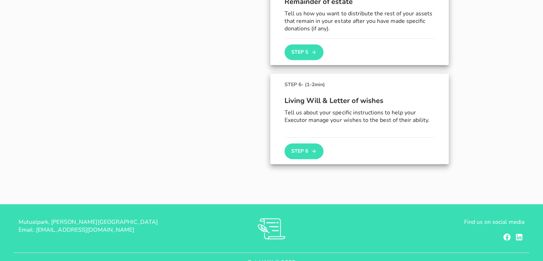
scroll to position [520, 0]
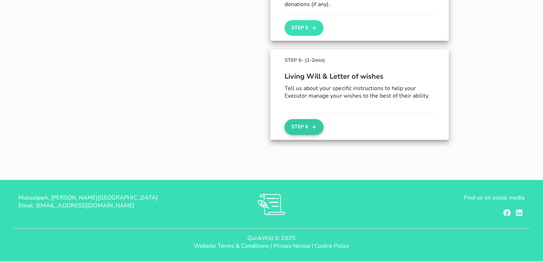
click at [309, 123] on button "Step 6" at bounding box center [304, 127] width 39 height 16
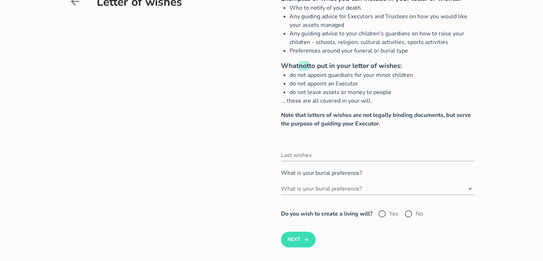
scroll to position [59, 0]
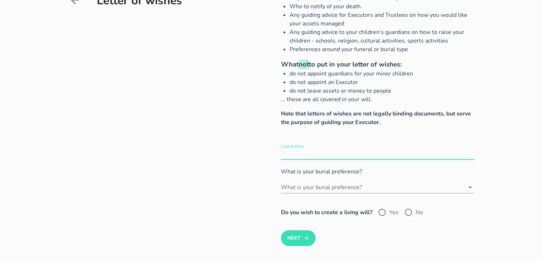
click at [296, 153] on input "Last wishes" at bounding box center [378, 153] width 194 height 11
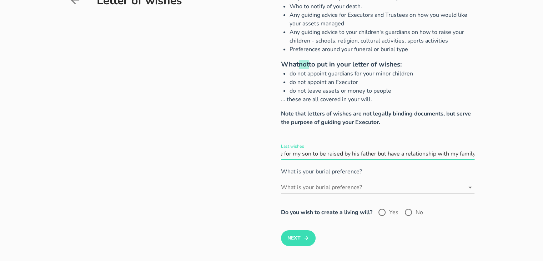
scroll to position [0, 31]
type input "i would love for my son to be raised by his father but have a relationship with…"
click at [325, 188] on input "What is your burial preference?" at bounding box center [373, 186] width 184 height 11
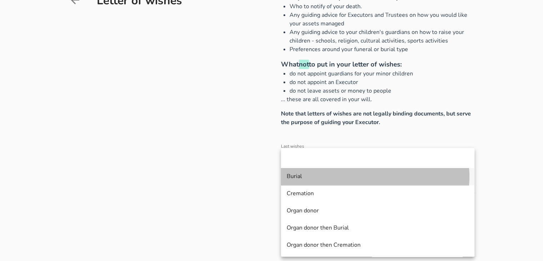
click at [293, 175] on div "Burial" at bounding box center [378, 176] width 182 height 7
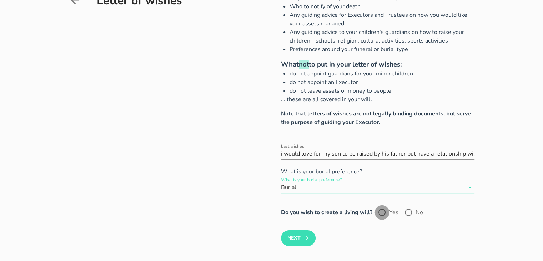
click at [383, 210] on div at bounding box center [382, 212] width 12 height 12
radio input "true"
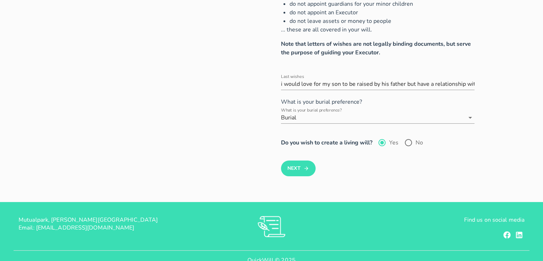
scroll to position [136, 0]
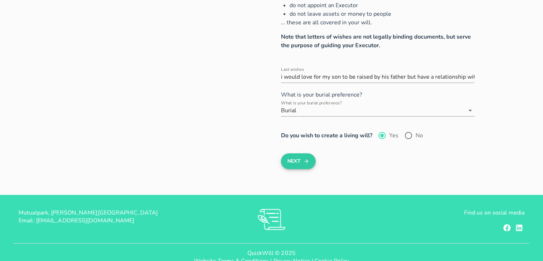
click at [302, 162] on button "Next" at bounding box center [298, 161] width 35 height 16
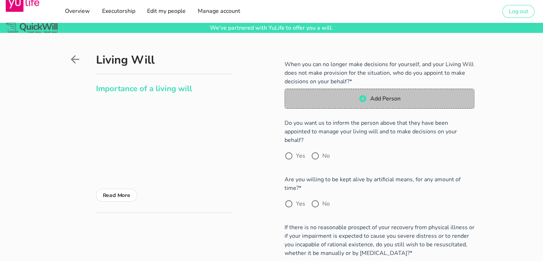
click at [365, 96] on icon "button" at bounding box center [362, 98] width 7 height 7
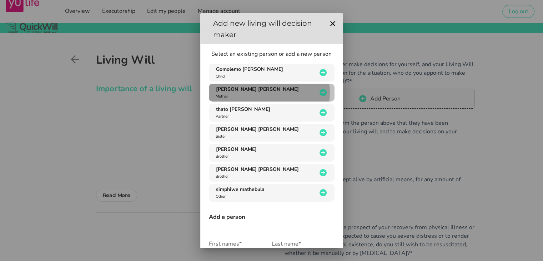
click at [269, 93] on div "[PERSON_NAME] [PERSON_NAME] Mother" at bounding box center [265, 93] width 103 height 14
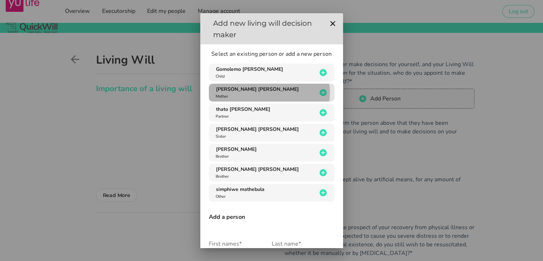
type input "[PERSON_NAME]"
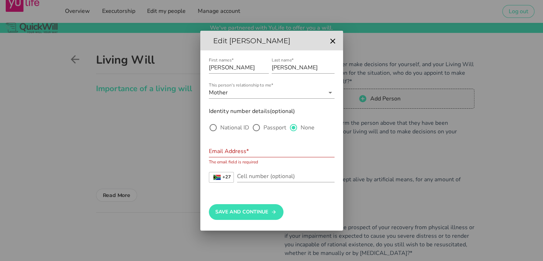
click at [239, 151] on input "Email Address*" at bounding box center [272, 150] width 126 height 11
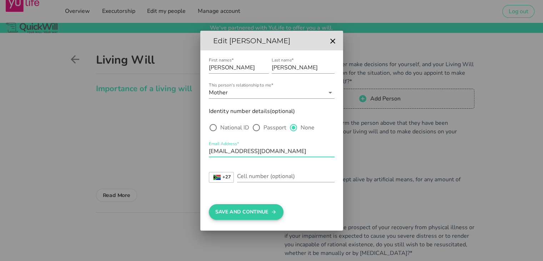
type input "[EMAIL_ADDRESS][DOMAIN_NAME]"
click at [250, 215] on button "Save And Continue" at bounding box center [246, 212] width 75 height 16
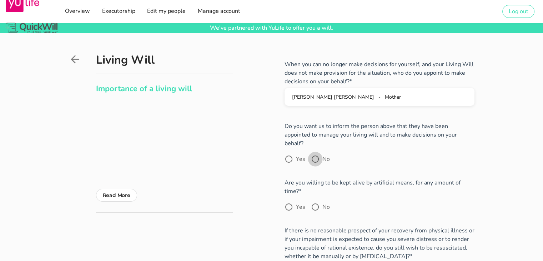
click at [315, 153] on div at bounding box center [315, 159] width 12 height 12
radio input "true"
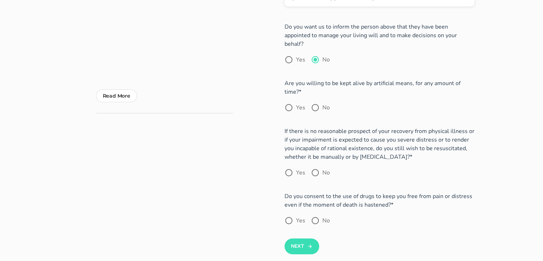
scroll to position [99, 0]
click at [289, 102] on div at bounding box center [289, 108] width 12 height 12
radio input "true"
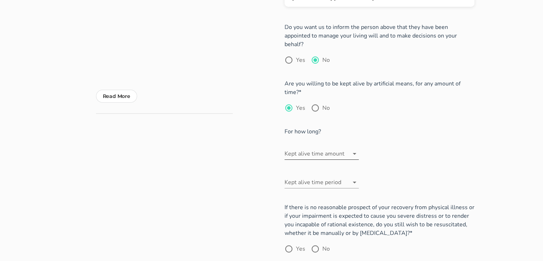
click at [359, 149] on icon at bounding box center [354, 153] width 9 height 9
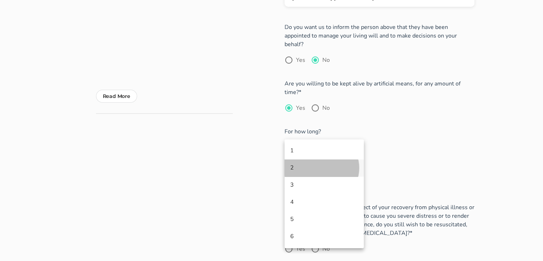
click at [295, 167] on div "2" at bounding box center [324, 167] width 68 height 7
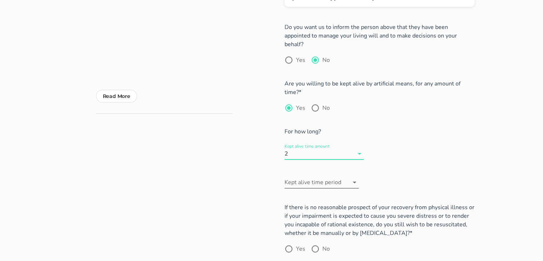
click at [335, 176] on input "Kept alive time period" at bounding box center [317, 181] width 64 height 11
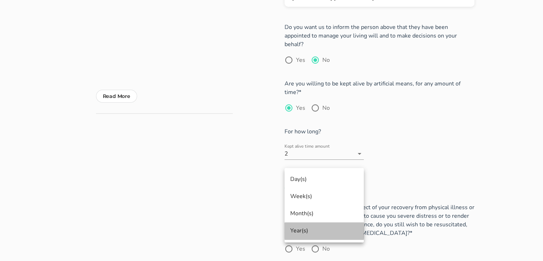
click at [296, 229] on div "Year(s)" at bounding box center [324, 230] width 68 height 7
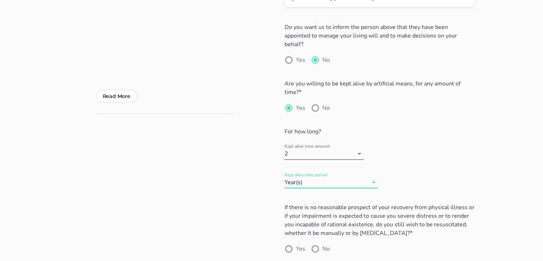
click at [314, 148] on input "Kept alive time amount" at bounding box center [322, 153] width 64 height 11
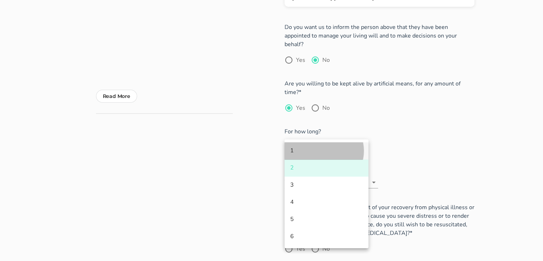
click at [305, 150] on div "1" at bounding box center [326, 150] width 73 height 7
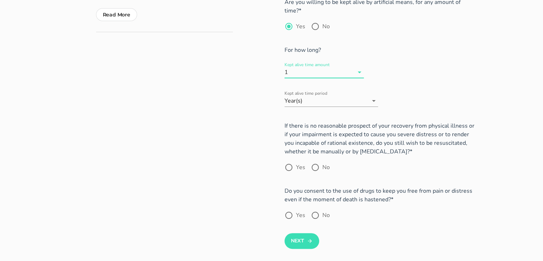
scroll to position [181, 0]
click at [291, 160] on div at bounding box center [289, 166] width 12 height 12
radio input "true"
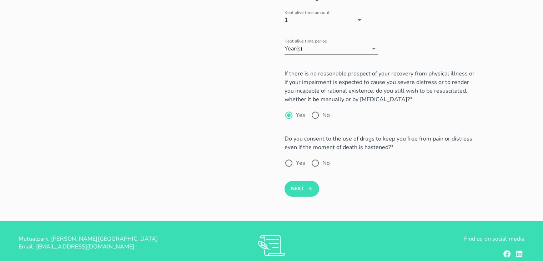
scroll to position [235, 0]
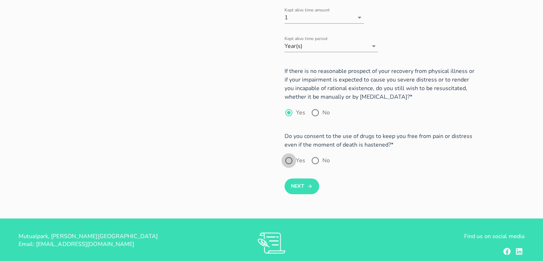
click at [289, 154] on div at bounding box center [289, 160] width 12 height 12
radio input "true"
click at [299, 182] on button "Next" at bounding box center [302, 186] width 35 height 16
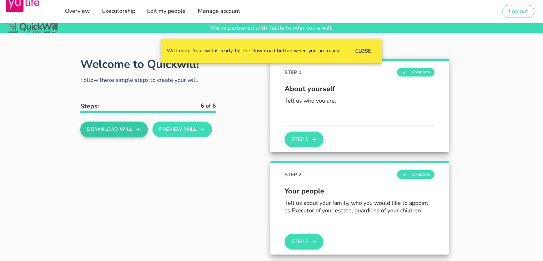
click at [130, 126] on button "Download Will" at bounding box center [114, 129] width 68 height 16
